Goal: Transaction & Acquisition: Purchase product/service

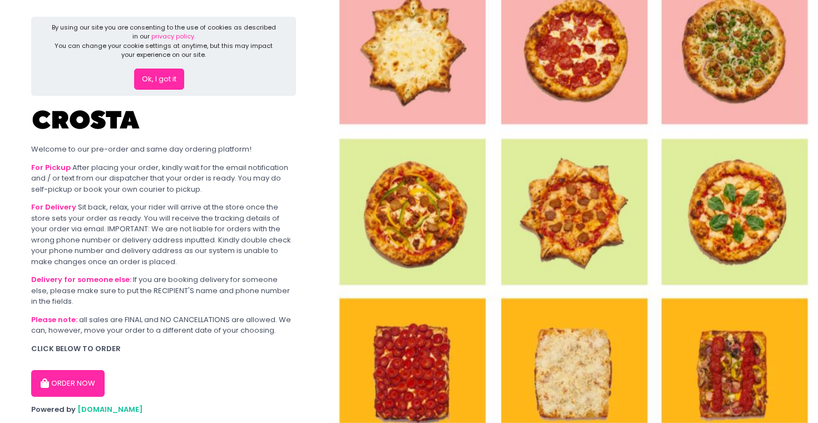
click at [163, 78] on button "Ok, I got it" at bounding box center [159, 78] width 50 height 21
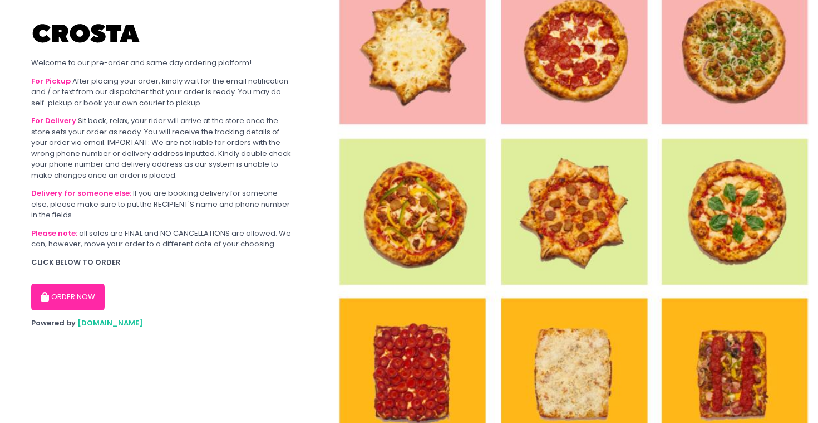
click at [70, 295] on button "ORDER NOW" at bounding box center [67, 296] width 73 height 27
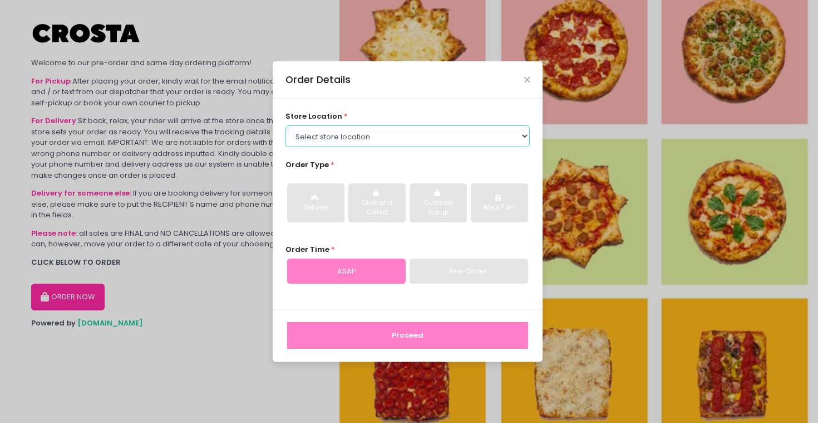
click at [457, 135] on select "Select store location [PERSON_NAME] Pizza - [PERSON_NAME] Pizza - [GEOGRAPHIC_D…" at bounding box center [408, 135] width 245 height 21
select select "65090bae48156caed44a5eb4"
click at [286, 125] on select "Select store location [PERSON_NAME] Pizza - [PERSON_NAME] Pizza - [GEOGRAPHIC_D…" at bounding box center [408, 135] width 245 height 21
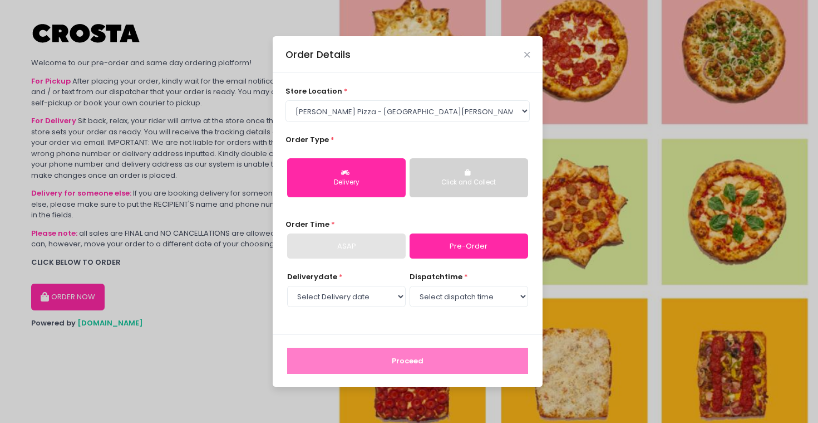
click at [370, 181] on div "Delivery" at bounding box center [346, 183] width 103 height 10
click at [475, 181] on div "Click and Collect" at bounding box center [469, 183] width 103 height 10
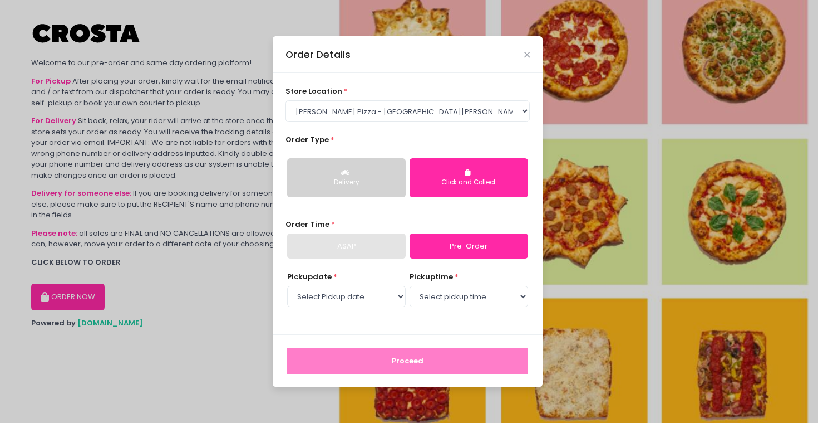
click at [384, 246] on div "ASAP" at bounding box center [346, 246] width 119 height 26
click at [390, 298] on select "Select Pickup date [DATE] [DATE] [DATE] [DATE] [DATE]" at bounding box center [346, 296] width 119 height 21
click at [449, 297] on select "Select pickup time" at bounding box center [469, 296] width 119 height 21
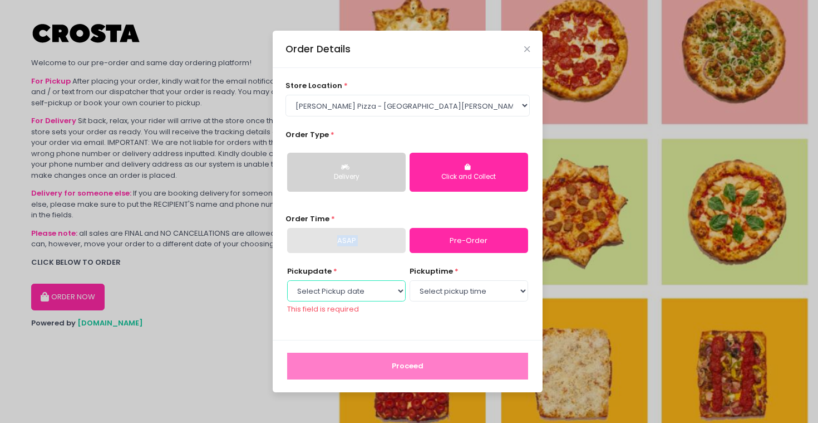
click at [357, 290] on select "Select Pickup date [DATE] [DATE] [DATE] [DATE] [DATE]" at bounding box center [346, 290] width 119 height 21
click at [527, 48] on icon "Close" at bounding box center [527, 49] width 6 height 8
